Goal: Information Seeking & Learning: Find specific page/section

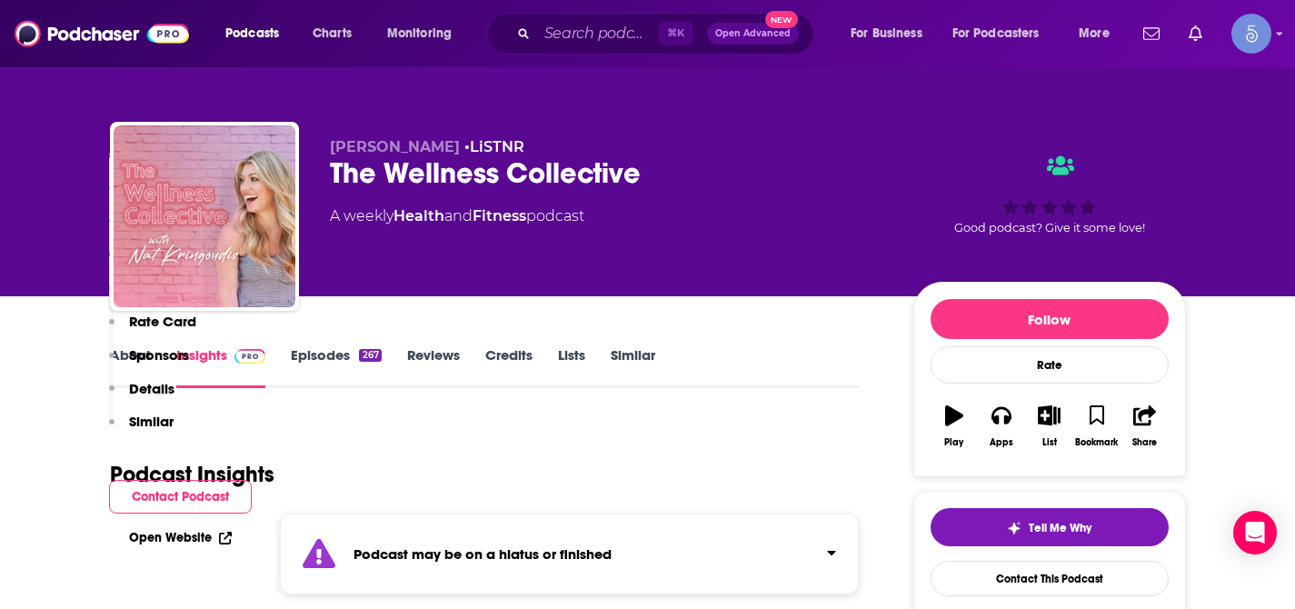
scroll to position [1613, 0]
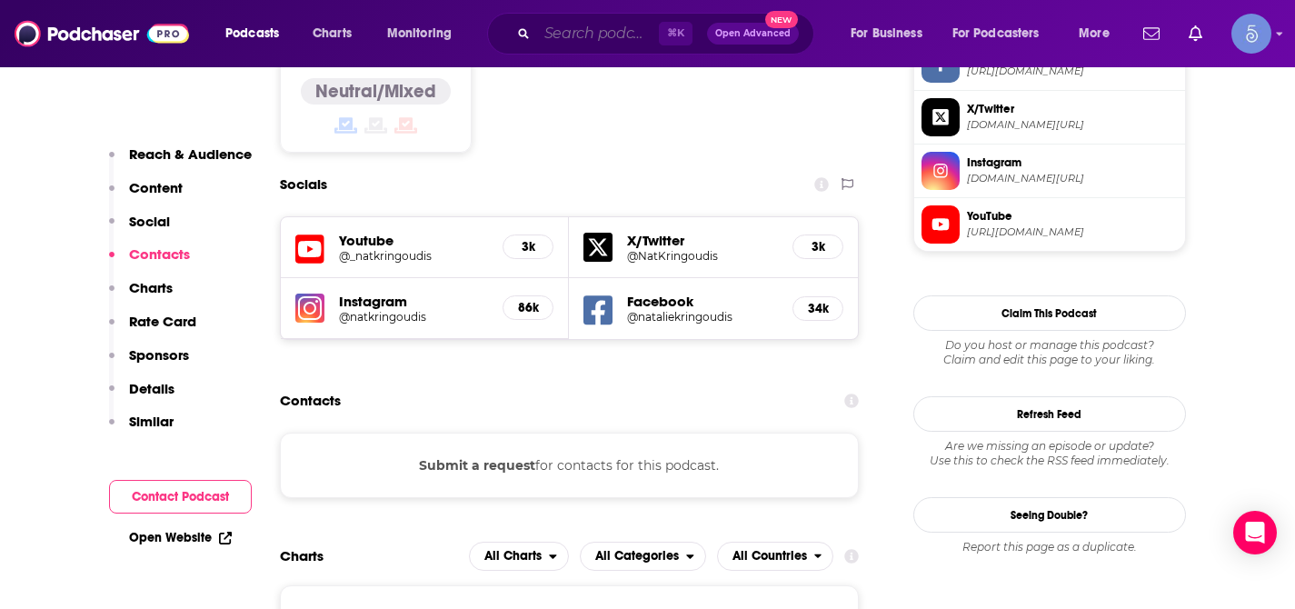
click at [601, 26] on input "Search podcasts, credits, & more..." at bounding box center [598, 33] width 122 height 29
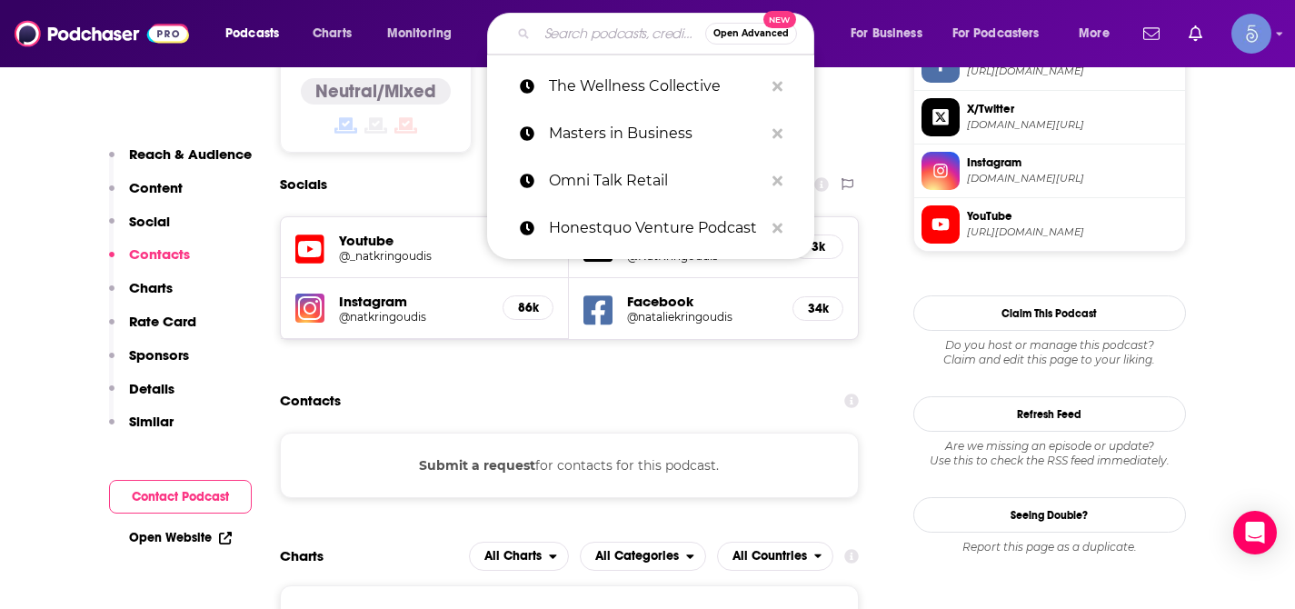
paste input "Practice You with [PERSON_NAME]"
type input "Practice You with [PERSON_NAME]"
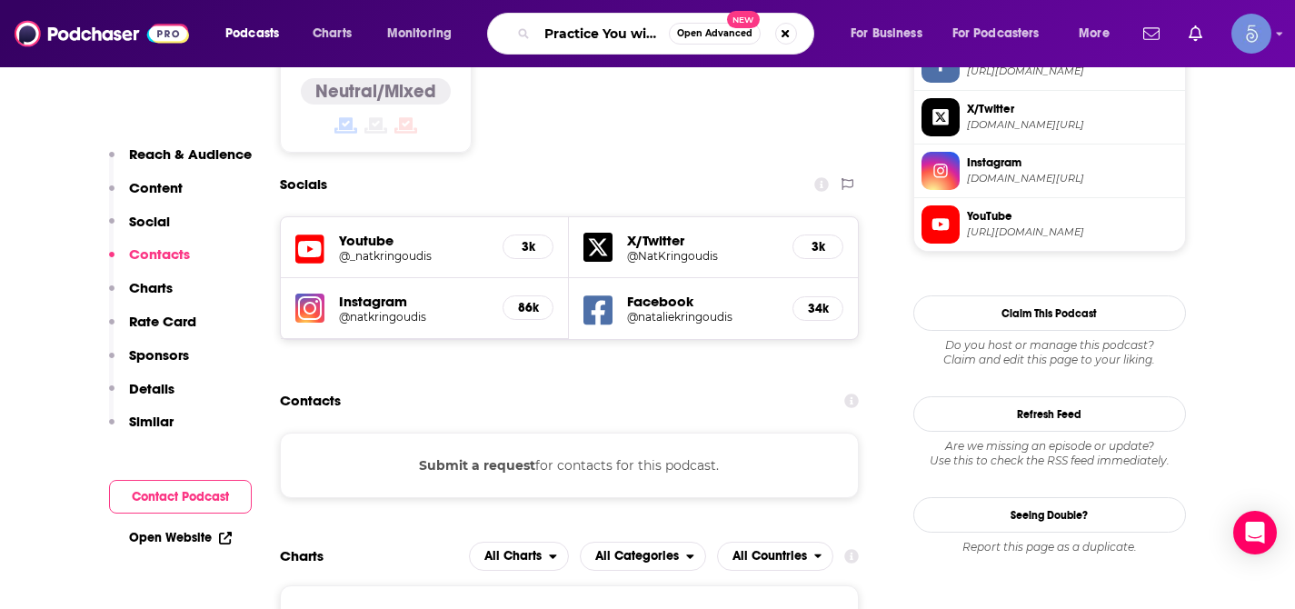
scroll to position [0, 95]
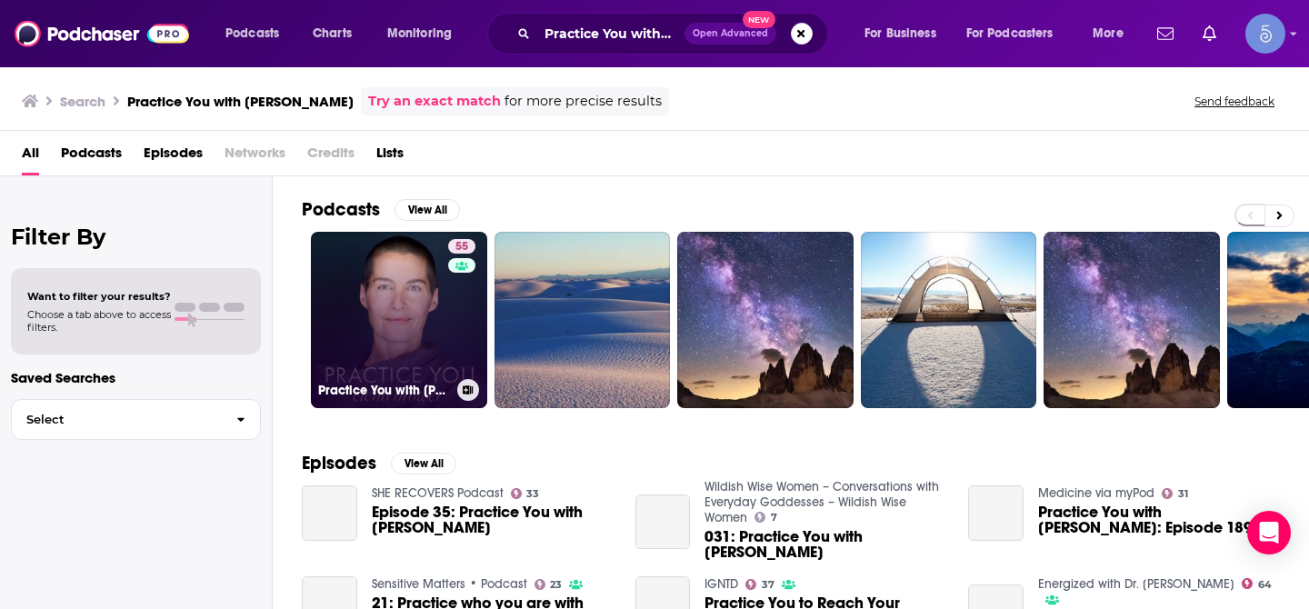
click at [372, 294] on link "55 Practice You with [PERSON_NAME]" at bounding box center [399, 320] width 176 height 176
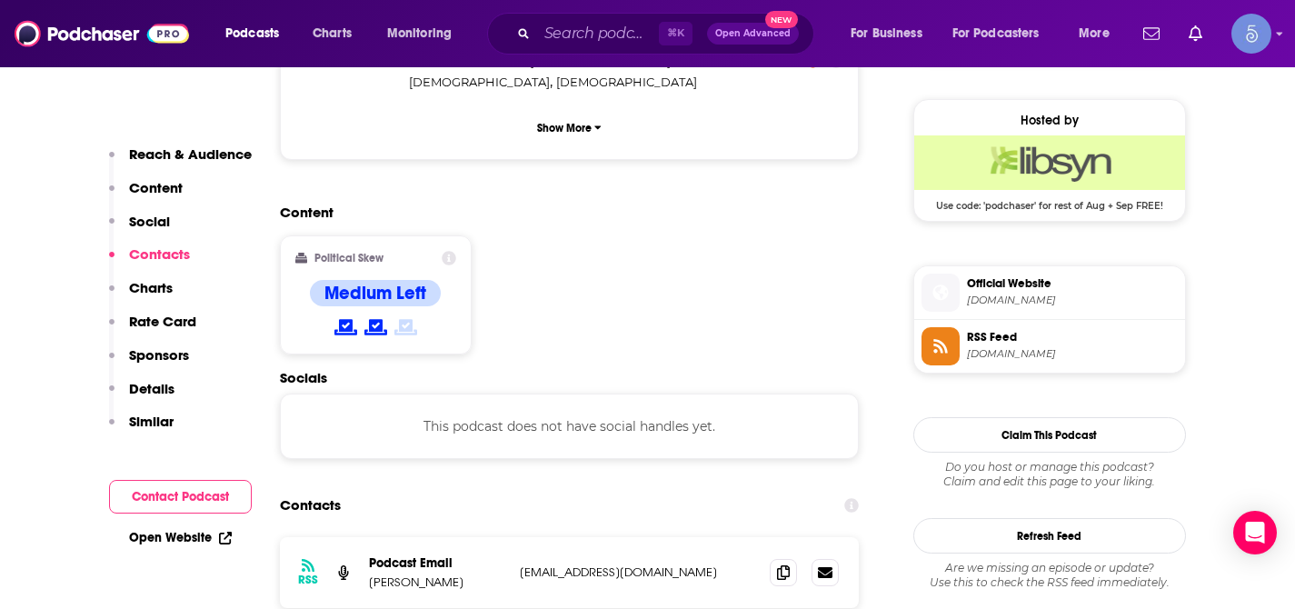
scroll to position [1301, 0]
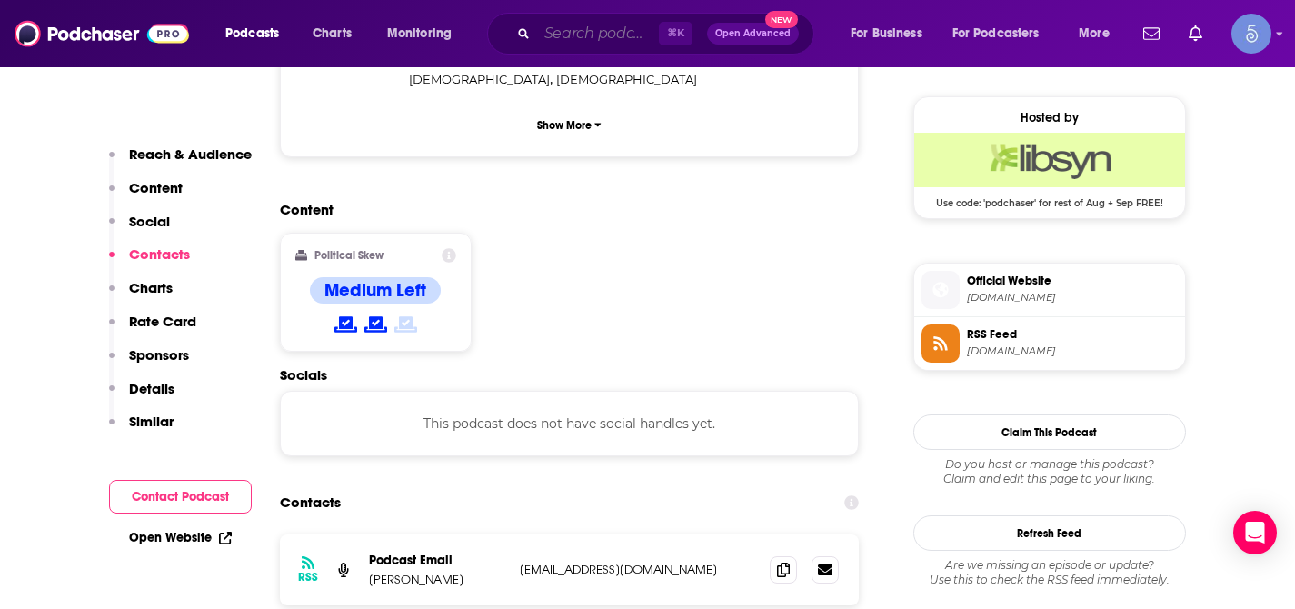
click at [593, 35] on input "Search podcasts, credits, & more..." at bounding box center [598, 33] width 122 height 29
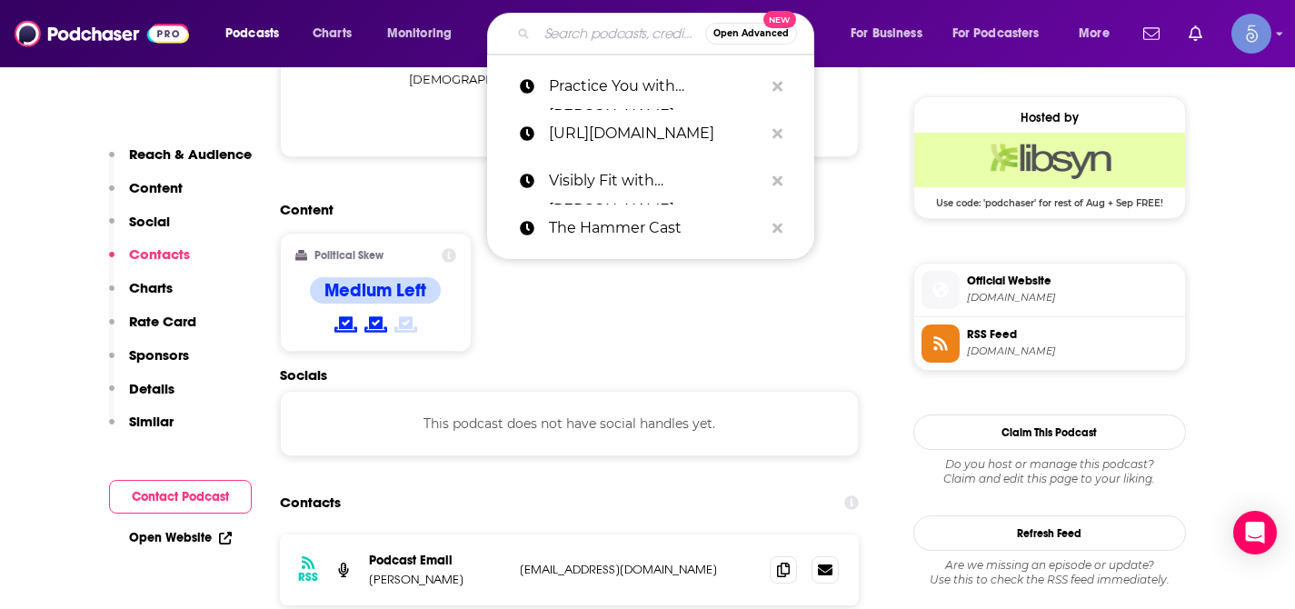
paste input "Accelerated Health with [PERSON_NAME]"
type input "Accelerated Health with [PERSON_NAME]"
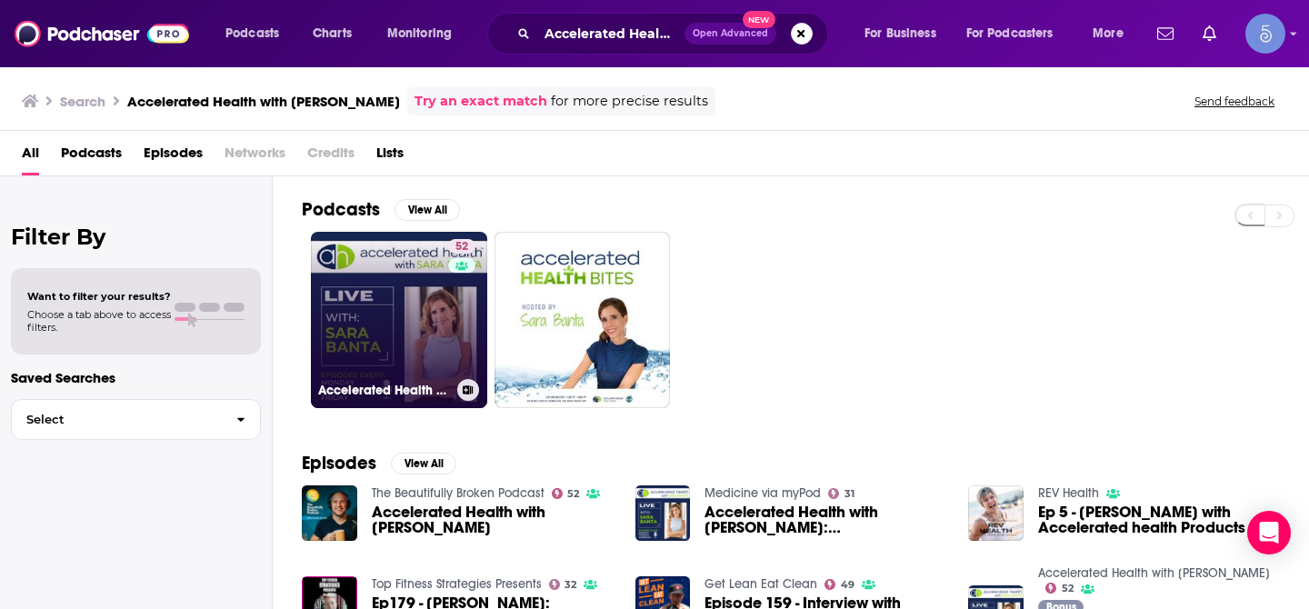
click at [388, 281] on link "52 Accelerated Health with [PERSON_NAME]" at bounding box center [399, 320] width 176 height 176
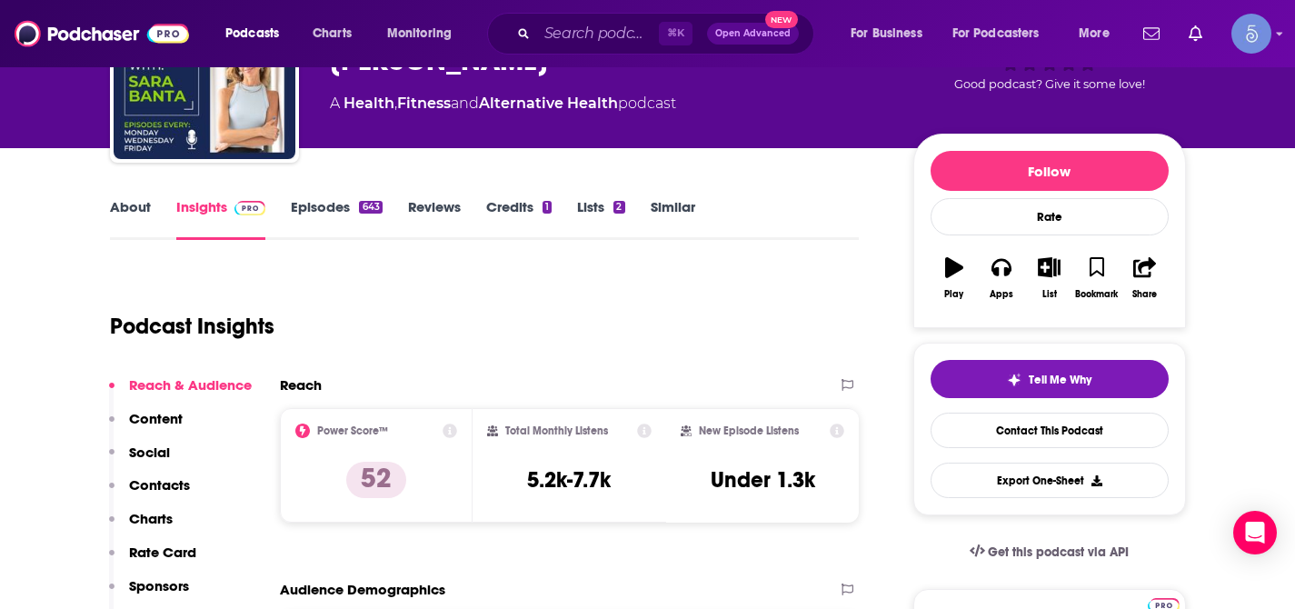
scroll to position [149, 0]
